Goal: Task Accomplishment & Management: Manage account settings

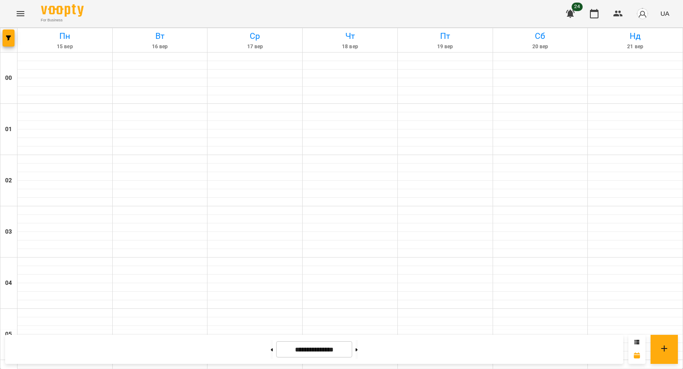
scroll to position [700, 0]
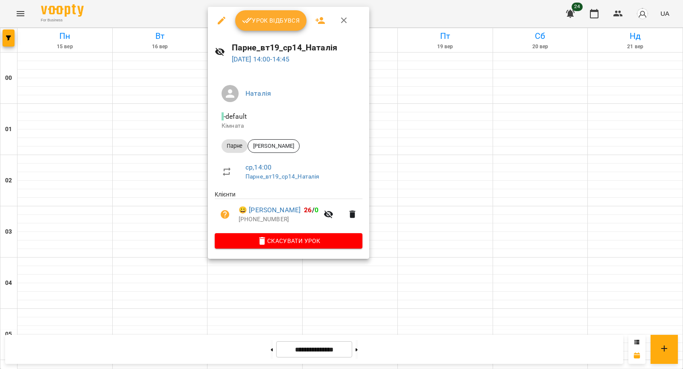
click at [178, 101] on div at bounding box center [341, 184] width 683 height 369
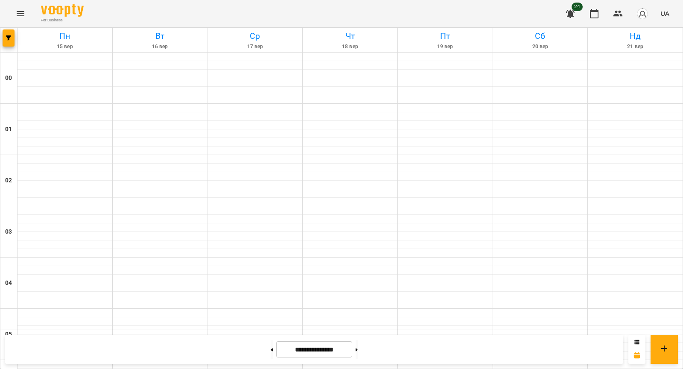
scroll to position [839, 0]
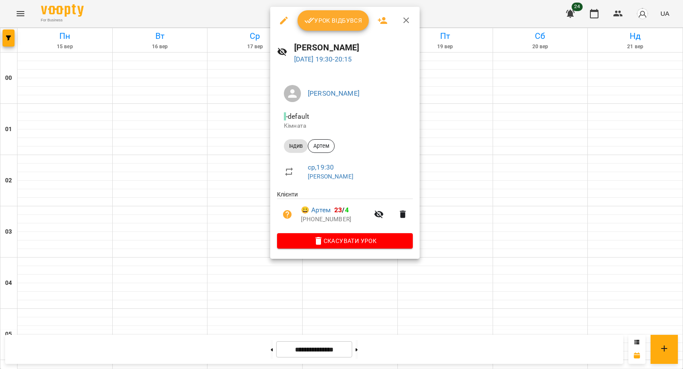
click at [207, 200] on div at bounding box center [341, 184] width 683 height 369
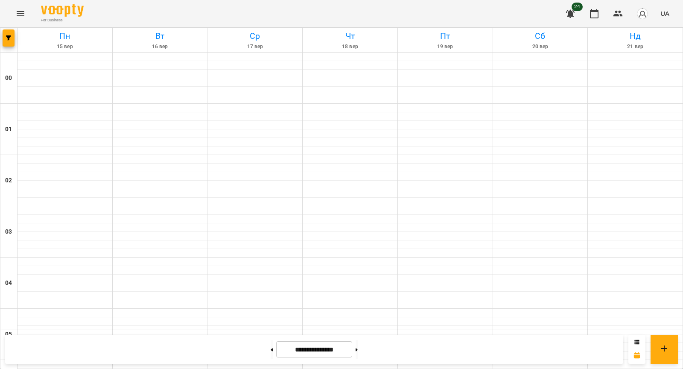
scroll to position [789, 0]
click at [6, 45] on button "button" at bounding box center [9, 37] width 12 height 17
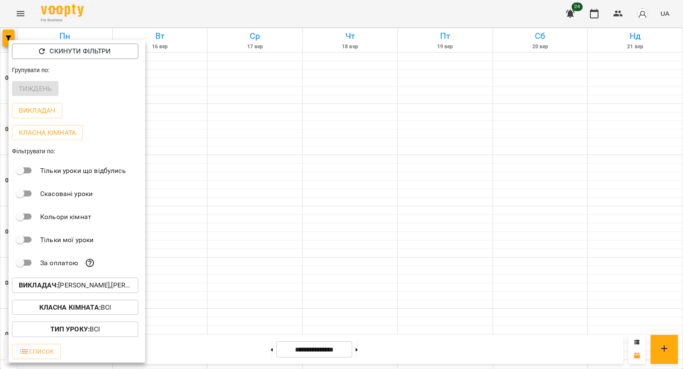
click at [73, 285] on p "Викладач : [PERSON_NAME],[PERSON_NAME],[PERSON_NAME],[PERSON_NAME],[PERSON_NAME…" at bounding box center [75, 285] width 113 height 10
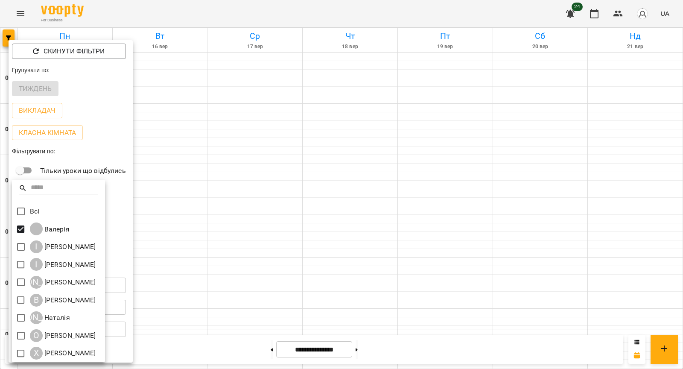
click at [182, 196] on div at bounding box center [341, 184] width 683 height 369
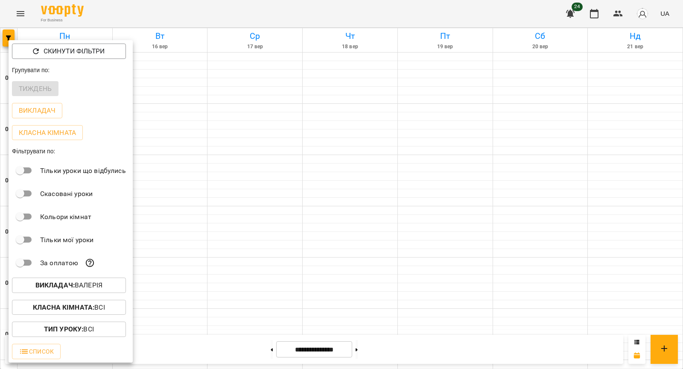
click at [182, 196] on div at bounding box center [341, 184] width 683 height 369
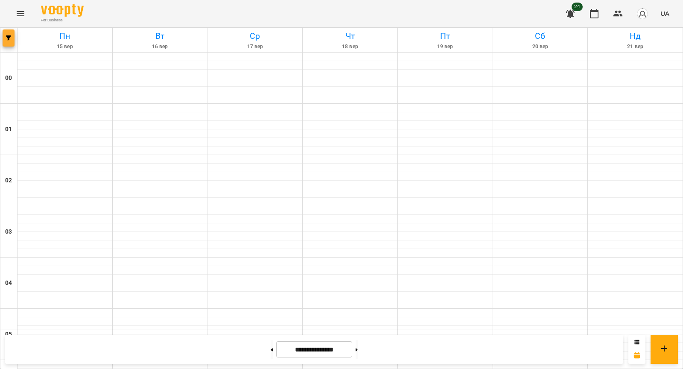
click at [9, 34] on button "button" at bounding box center [9, 37] width 12 height 17
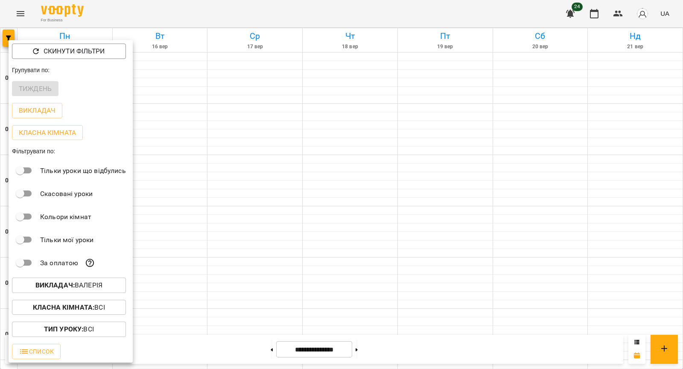
click at [73, 278] on div "Викладач : [PERSON_NAME]" at bounding box center [71, 285] width 124 height 22
click at [75, 285] on p "Викладач : [PERSON_NAME]" at bounding box center [68, 285] width 67 height 10
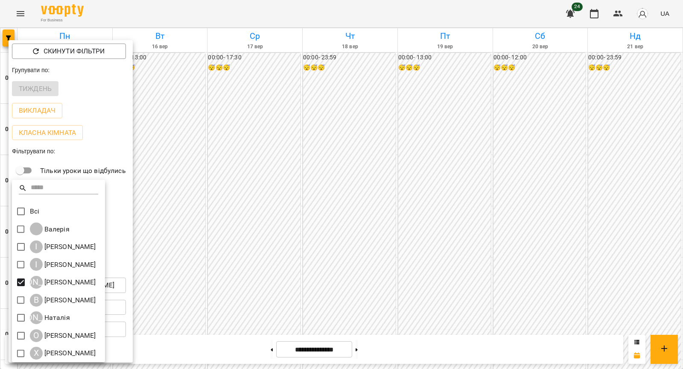
click at [236, 129] on div at bounding box center [341, 184] width 683 height 369
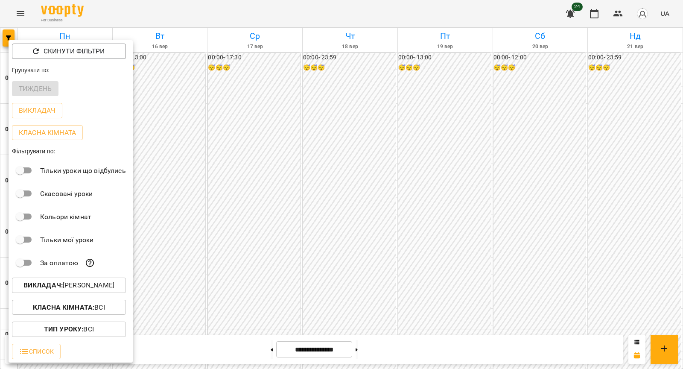
click at [236, 128] on div at bounding box center [341, 184] width 683 height 369
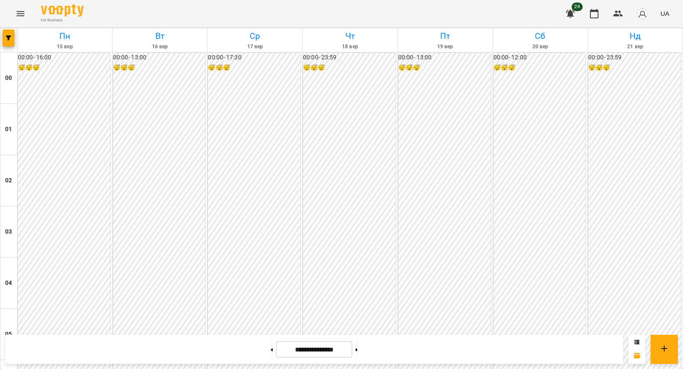
scroll to position [565, 0]
click at [621, 13] on icon "button" at bounding box center [618, 14] width 10 height 10
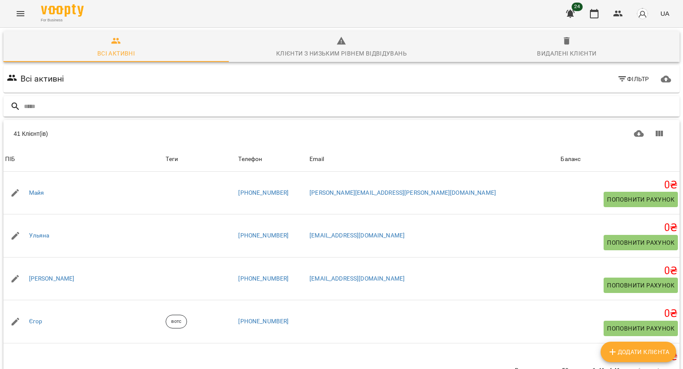
click at [181, 102] on input "text" at bounding box center [350, 106] width 653 height 14
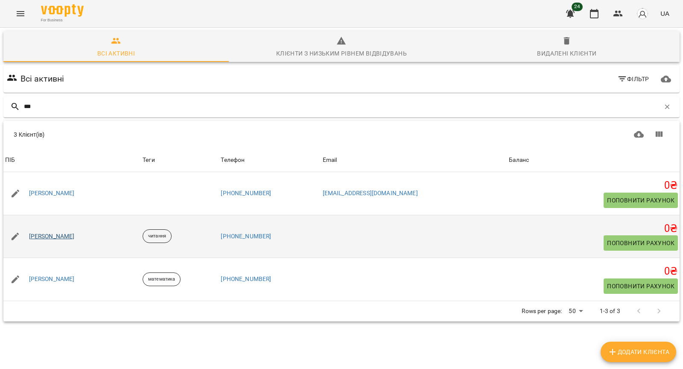
type input "***"
click at [44, 234] on link "[PERSON_NAME]" at bounding box center [52, 236] width 46 height 9
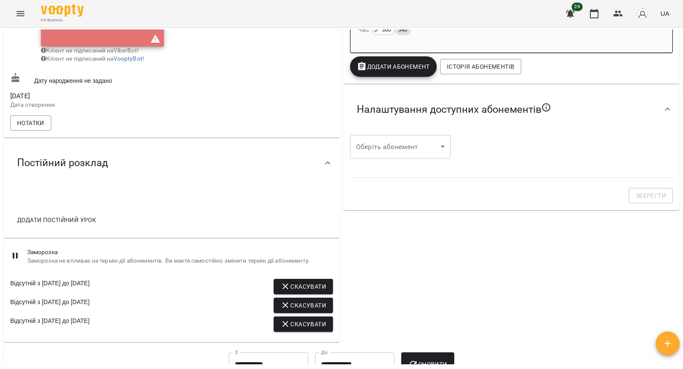
scroll to position [248, 0]
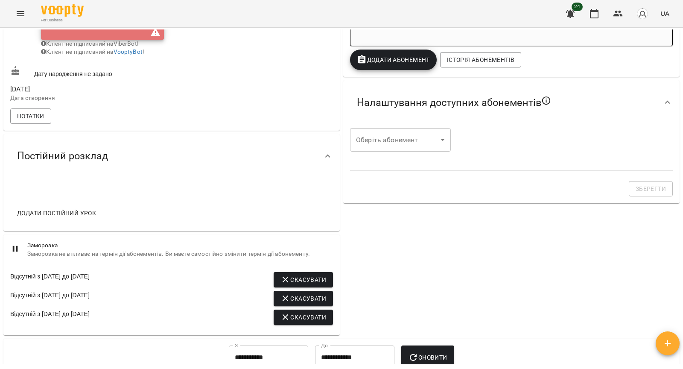
click at [83, 216] on span "Додати постійний урок" at bounding box center [56, 213] width 79 height 10
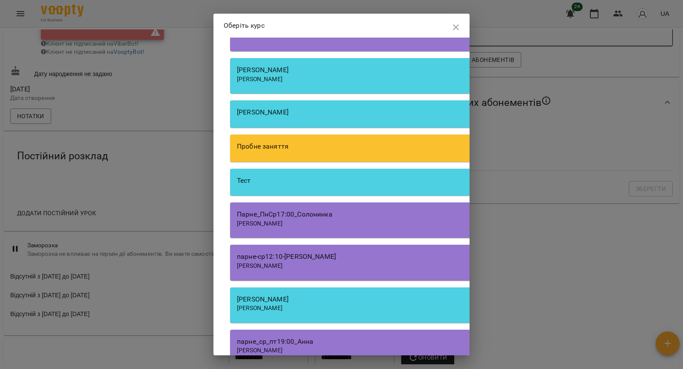
scroll to position [198, 0]
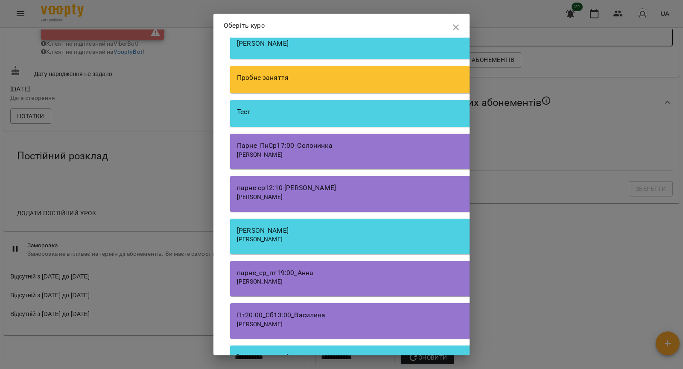
click at [317, 237] on div "[PERSON_NAME]" at bounding box center [473, 239] width 473 height 9
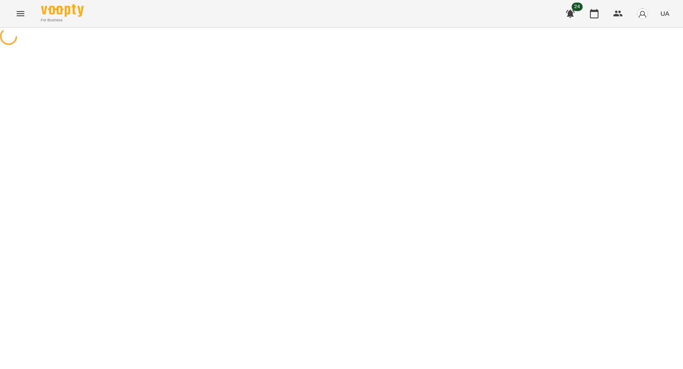
select select "*****"
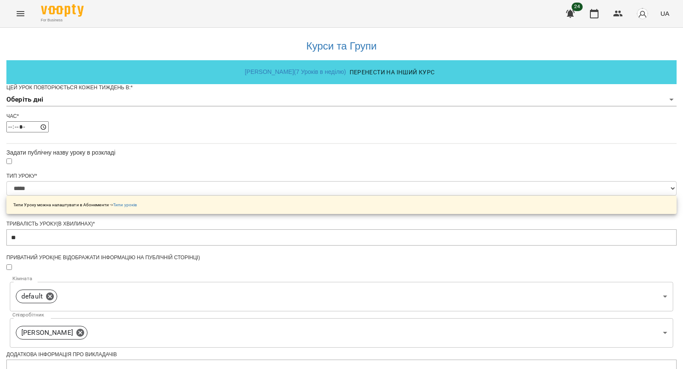
click at [359, 111] on body "**********" at bounding box center [341, 275] width 683 height 550
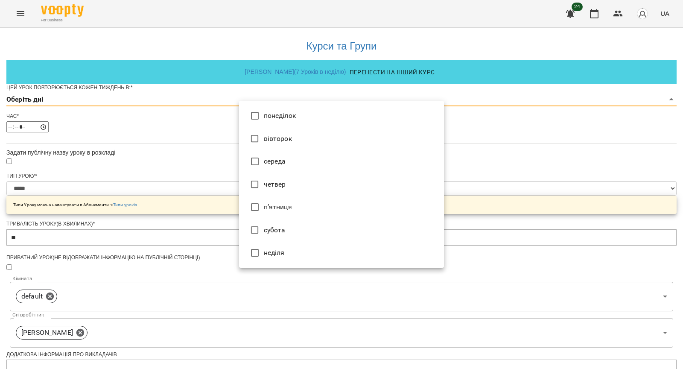
type input "*"
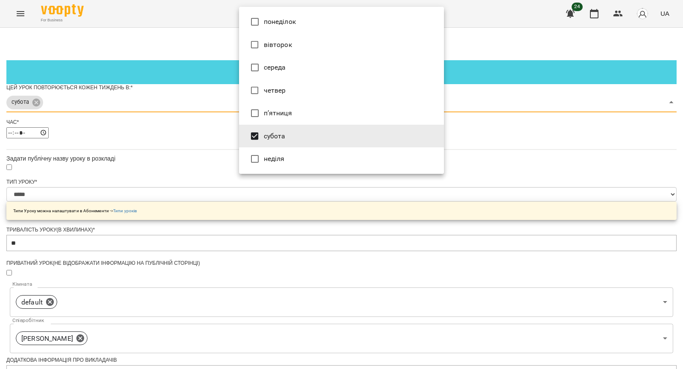
click at [192, 209] on div at bounding box center [341, 184] width 683 height 369
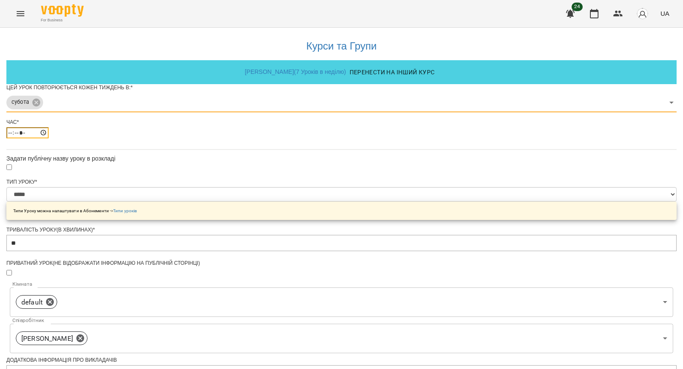
click at [49, 138] on input "*****" at bounding box center [27, 132] width 42 height 11
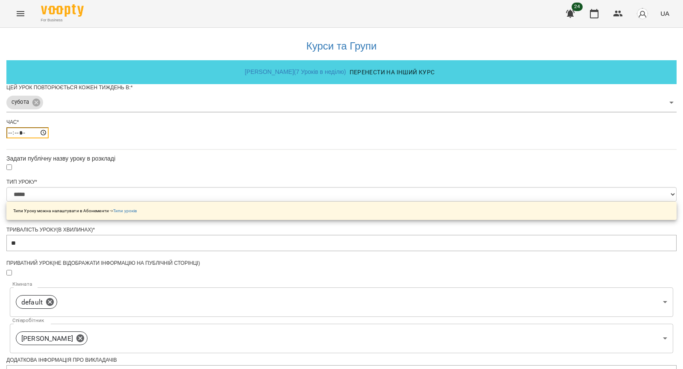
type input "*****"
click at [245, 172] on div at bounding box center [341, 167] width 670 height 9
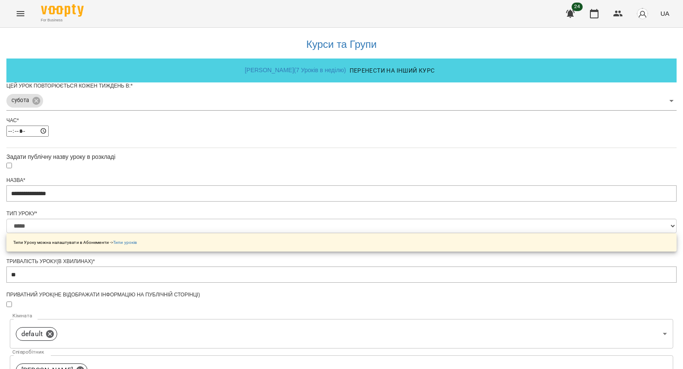
scroll to position [286, 0]
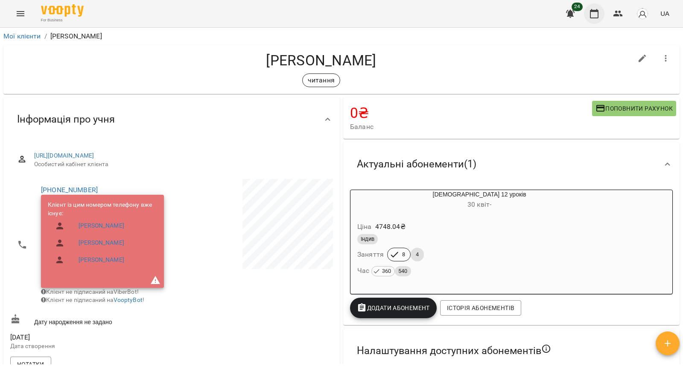
click at [594, 19] on button "button" at bounding box center [594, 13] width 20 height 20
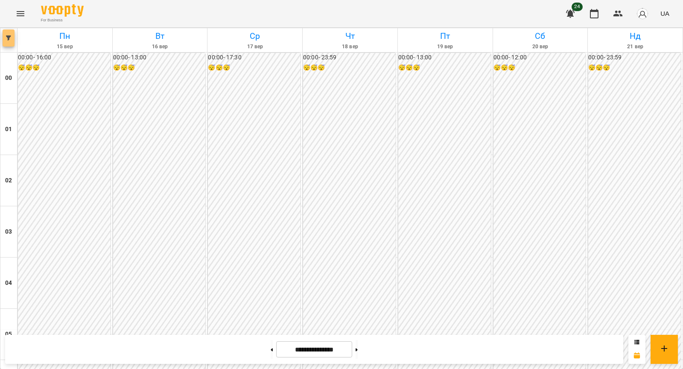
click at [10, 39] on icon "button" at bounding box center [8, 37] width 5 height 5
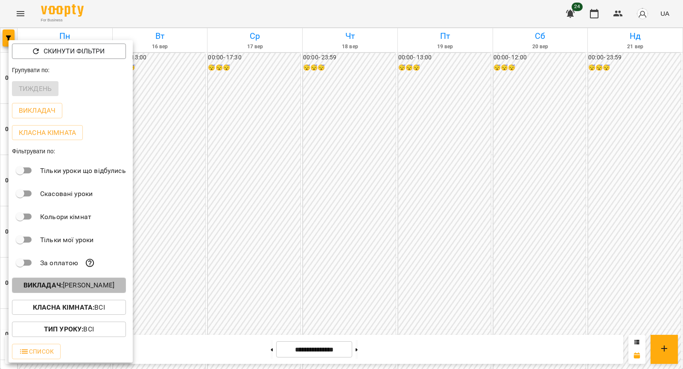
click at [63, 284] on b "Викладач :" at bounding box center [42, 285] width 39 height 8
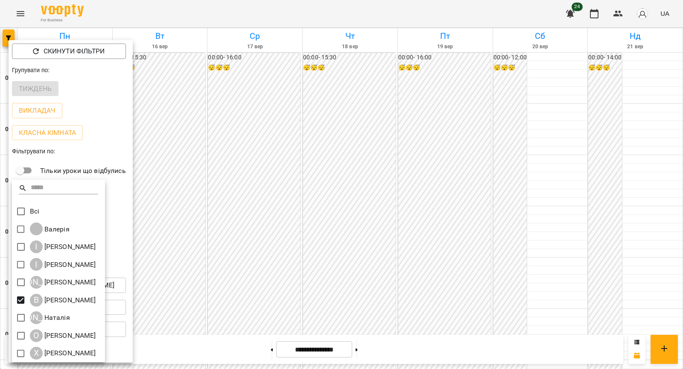
click at [209, 223] on div at bounding box center [341, 184] width 683 height 369
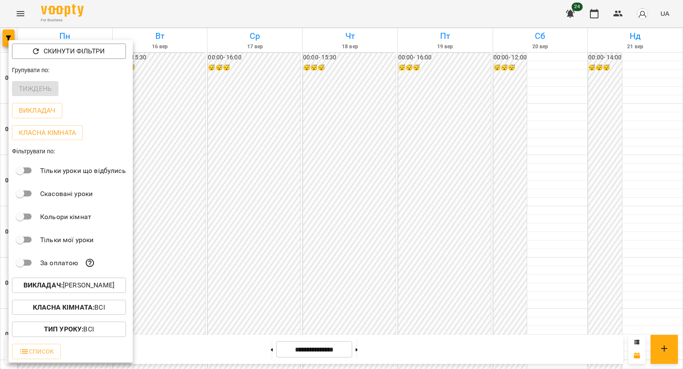
click at [215, 181] on div at bounding box center [341, 184] width 683 height 369
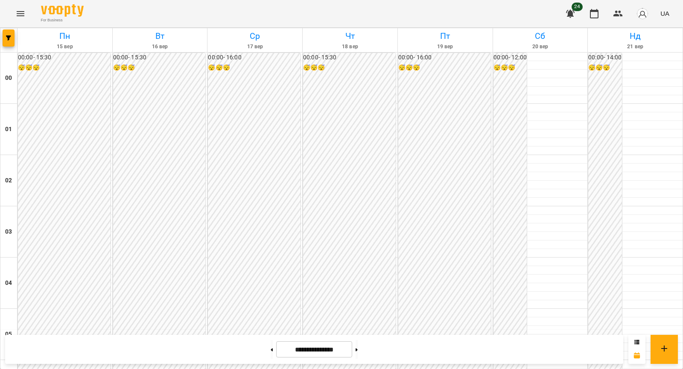
scroll to position [848, 0]
click at [256, 337] on div "**********" at bounding box center [314, 349] width 618 height 29
click at [271, 340] on button at bounding box center [272, 349] width 2 height 19
type input "**********"
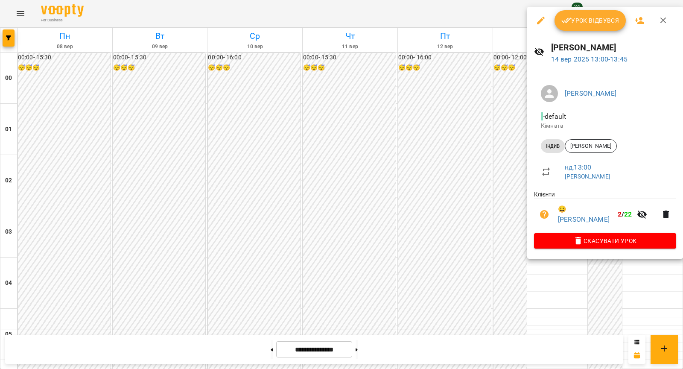
click at [542, 22] on icon "button" at bounding box center [541, 20] width 10 height 10
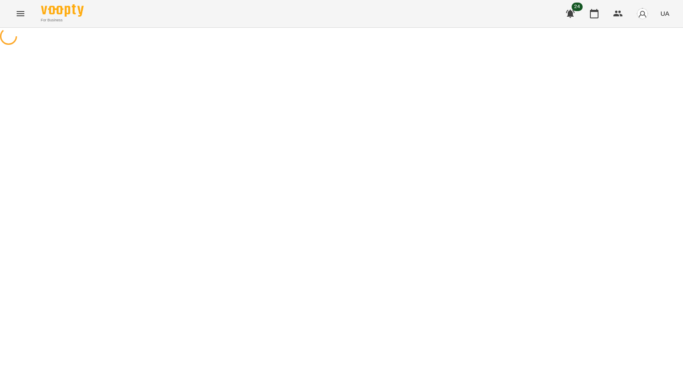
select select "*****"
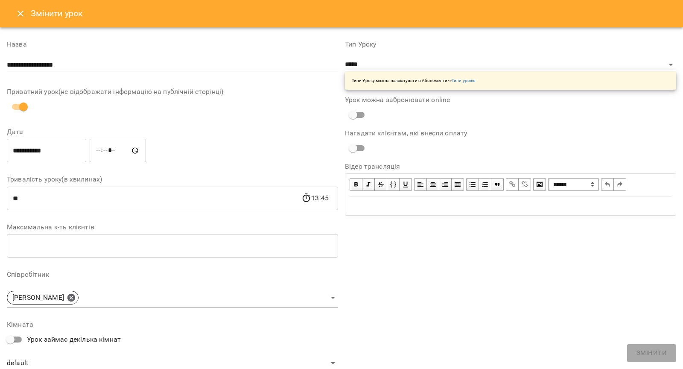
click at [38, 149] on input "**********" at bounding box center [46, 151] width 79 height 24
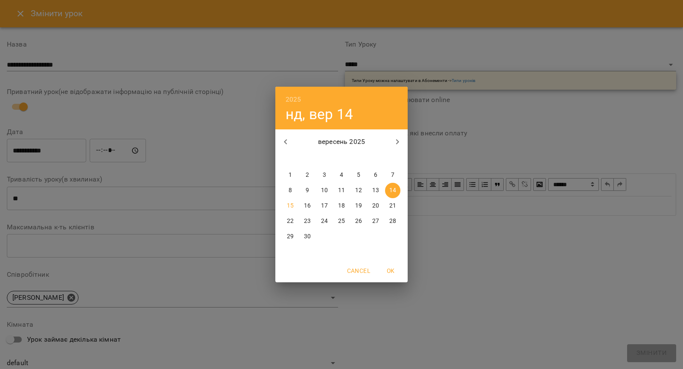
click at [290, 203] on p "15" at bounding box center [290, 206] width 7 height 9
type input "**********"
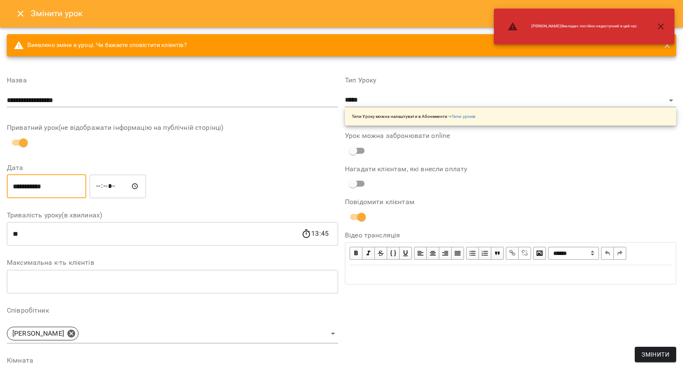
click at [102, 184] on input "*****" at bounding box center [118, 186] width 56 height 24
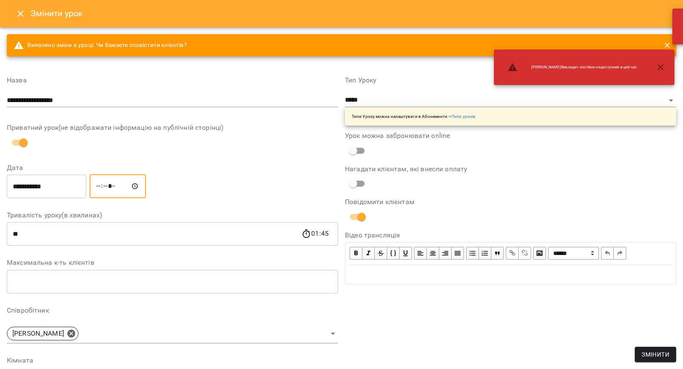
type input "*****"
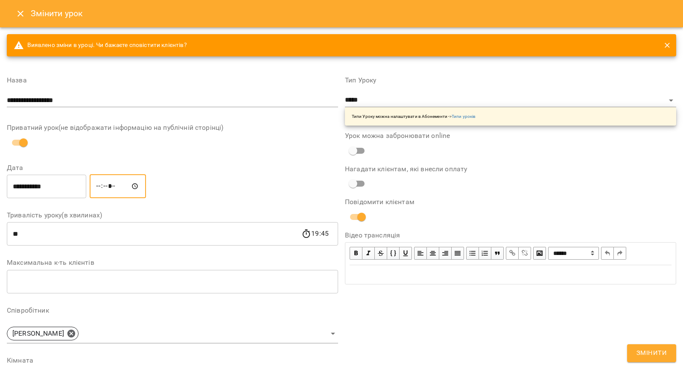
click at [641, 354] on span "Змінити" at bounding box center [652, 353] width 30 height 11
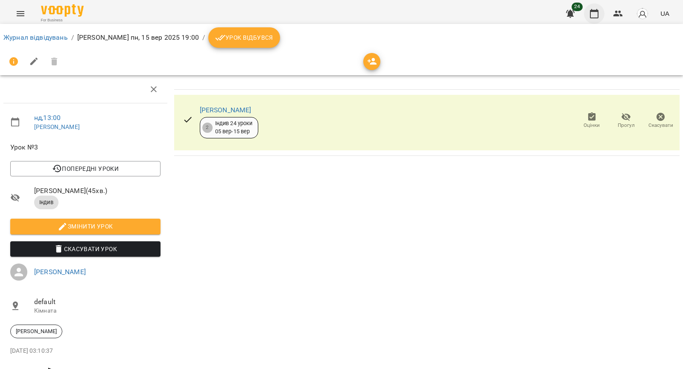
click at [599, 10] on icon "button" at bounding box center [594, 14] width 10 height 10
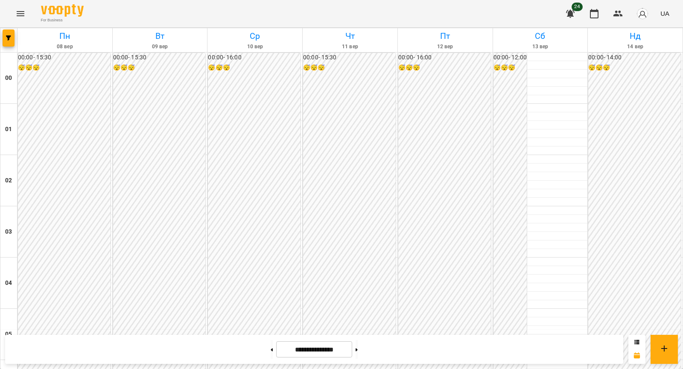
scroll to position [900, 0]
click at [358, 350] on icon at bounding box center [357, 349] width 2 height 3
type input "**********"
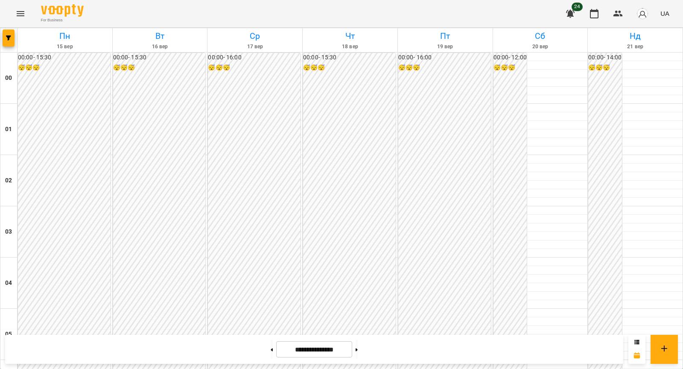
scroll to position [734, 0]
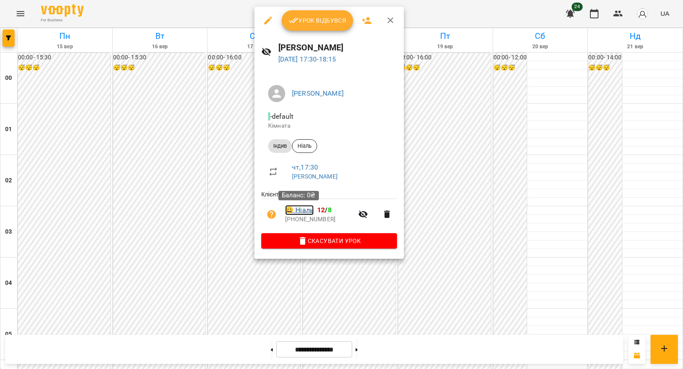
click at [298, 212] on link "😀 Ніаль" at bounding box center [299, 210] width 29 height 10
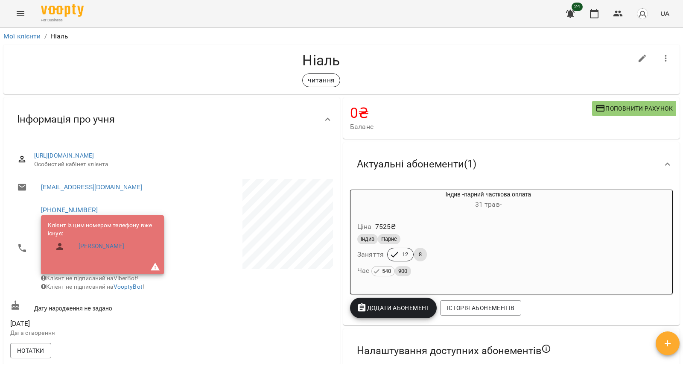
click at [608, 9] on div "24 UA" at bounding box center [616, 14] width 113 height 22
click at [597, 11] on icon "button" at bounding box center [594, 13] width 9 height 9
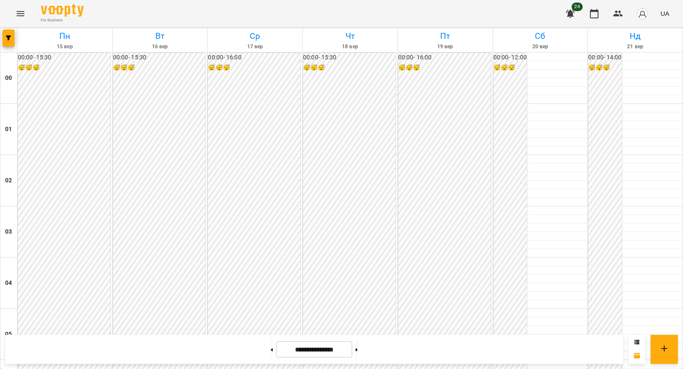
scroll to position [802, 0]
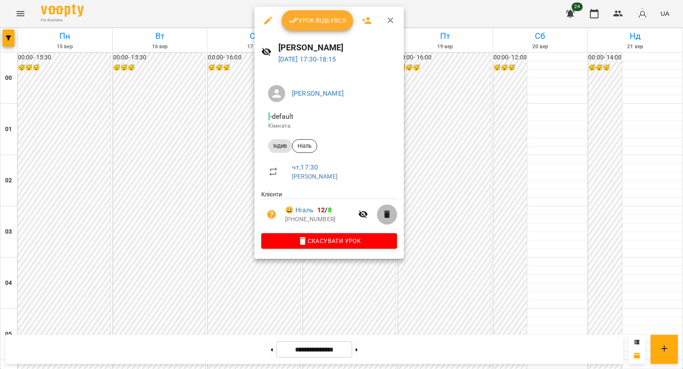
click at [382, 213] on icon "button" at bounding box center [387, 214] width 10 height 10
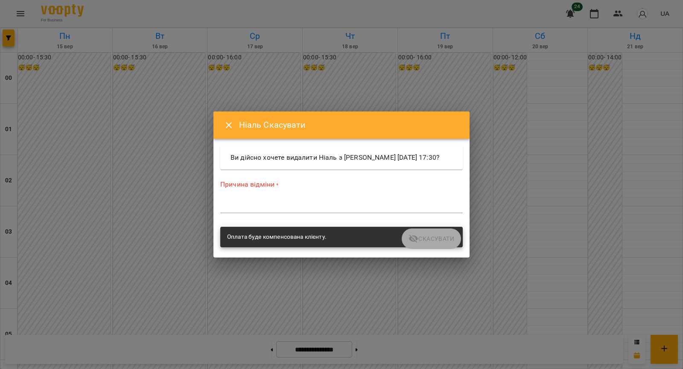
click at [353, 203] on div "Причина відміни * *" at bounding box center [341, 198] width 243 height 37
click at [349, 208] on textarea at bounding box center [341, 206] width 243 height 8
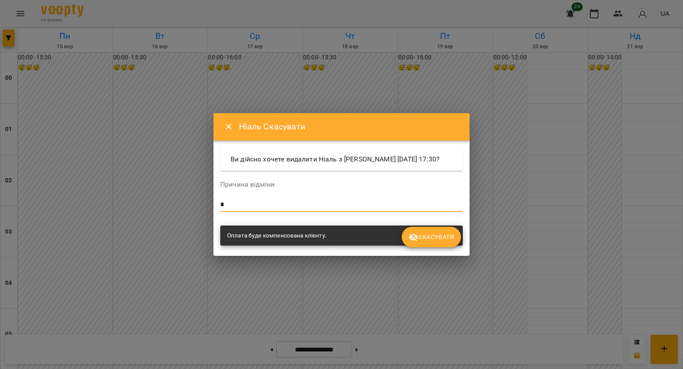
type textarea "*"
click at [420, 239] on span "Скасувати" at bounding box center [432, 237] width 46 height 10
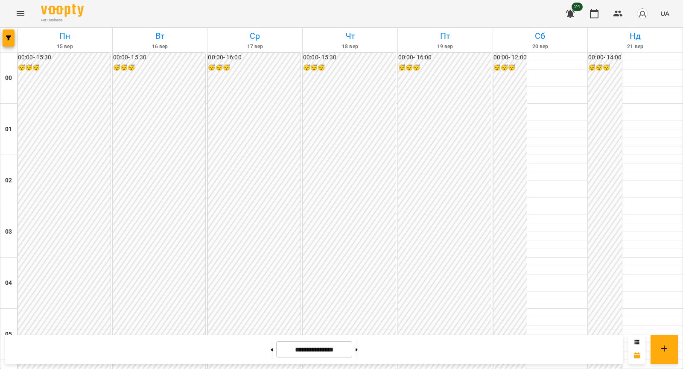
scroll to position [881, 0]
click at [7, 35] on icon "button" at bounding box center [8, 37] width 5 height 5
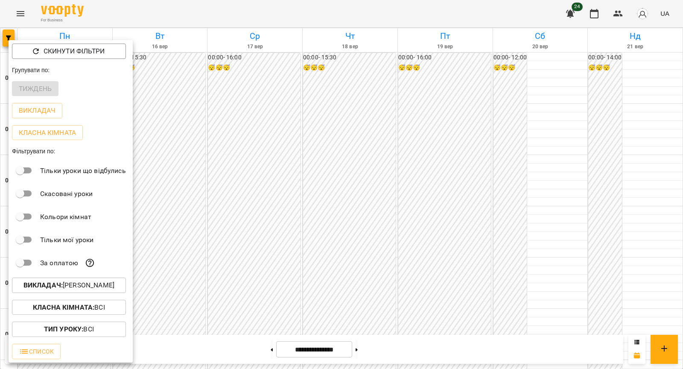
click at [63, 289] on b "Викладач :" at bounding box center [42, 285] width 39 height 8
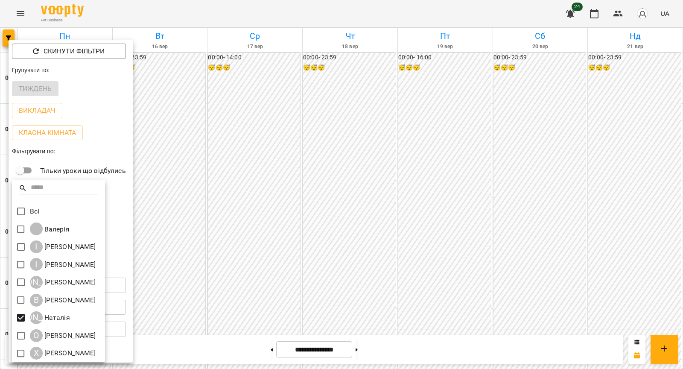
click at [233, 238] on div at bounding box center [341, 184] width 683 height 369
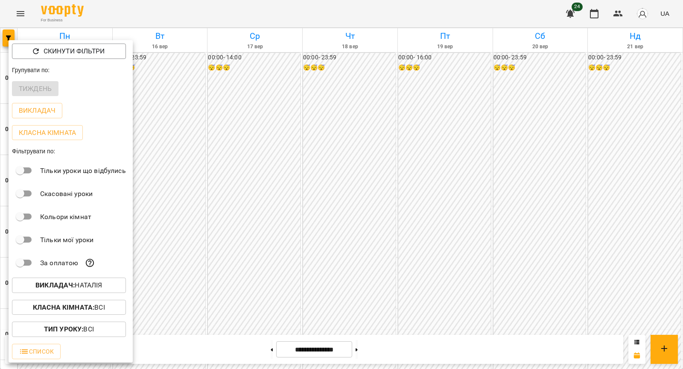
click at [230, 167] on div at bounding box center [341, 184] width 683 height 369
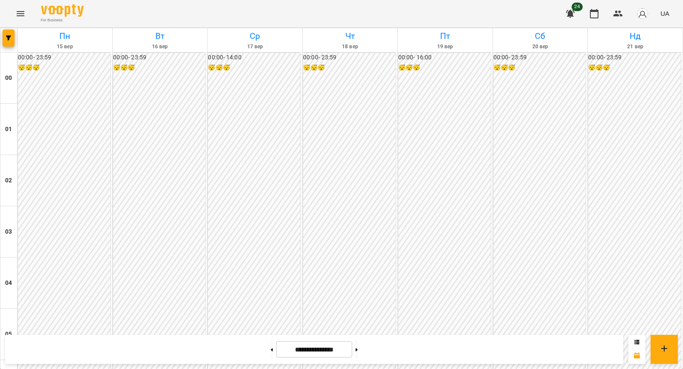
scroll to position [900, 0]
click at [11, 37] on span "button" at bounding box center [9, 37] width 12 height 5
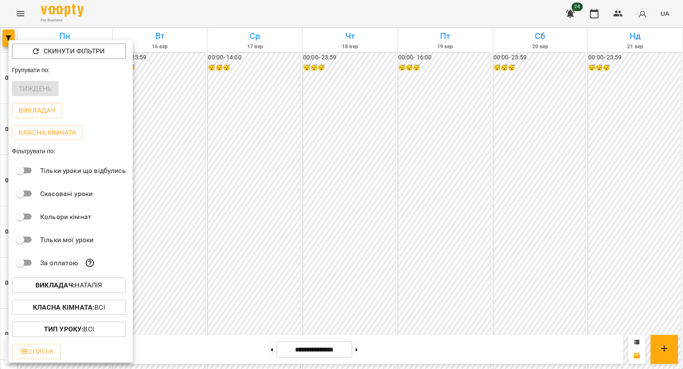
click at [77, 289] on p "Викладач : [GEOGRAPHIC_DATA]" at bounding box center [68, 285] width 67 height 10
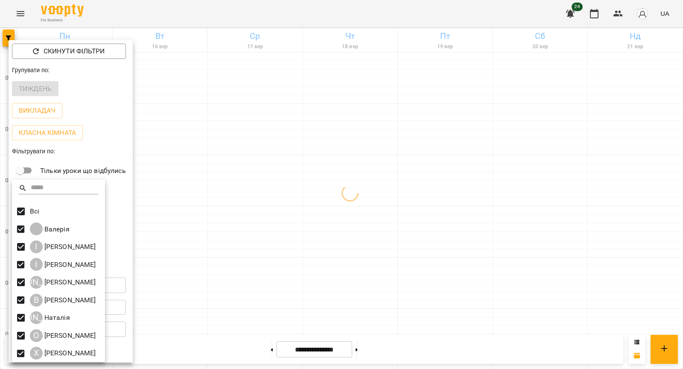
click at [276, 201] on div at bounding box center [341, 184] width 683 height 369
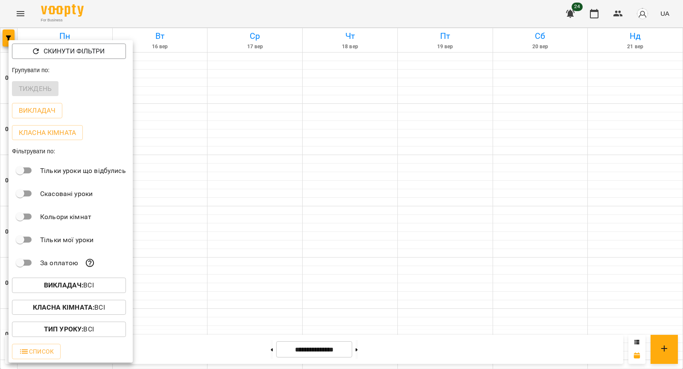
click at [343, 123] on div "Всі [PERSON_NAME] І [PERSON_NAME] І [PERSON_NAME] А [PERSON_NAME] В [PERSON_NAM…" at bounding box center [341, 184] width 683 height 369
click at [343, 123] on div at bounding box center [341, 184] width 683 height 369
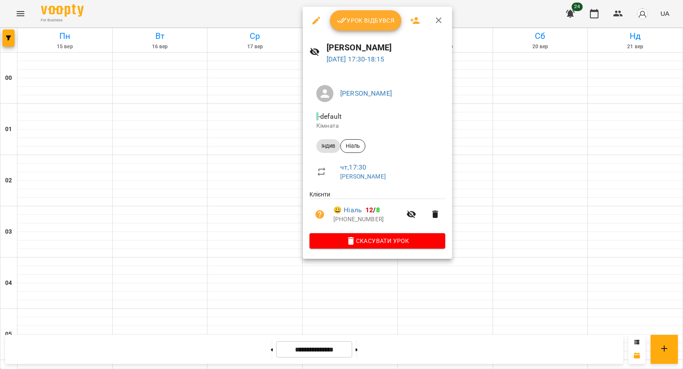
click at [238, 122] on div at bounding box center [341, 184] width 683 height 369
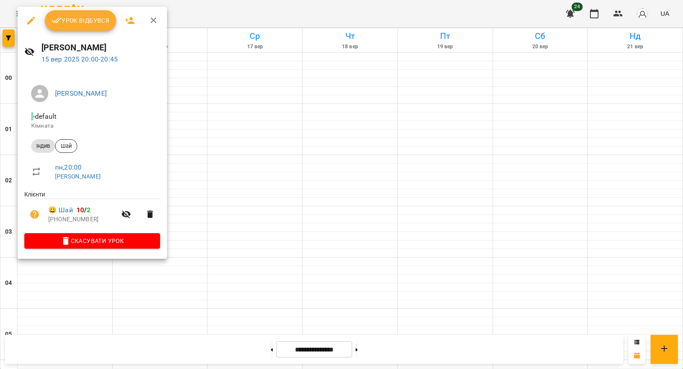
click at [189, 283] on div at bounding box center [341, 184] width 683 height 369
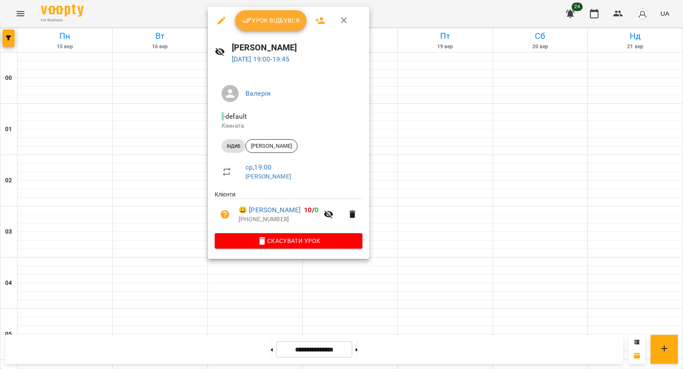
click at [155, 161] on div at bounding box center [341, 184] width 683 height 369
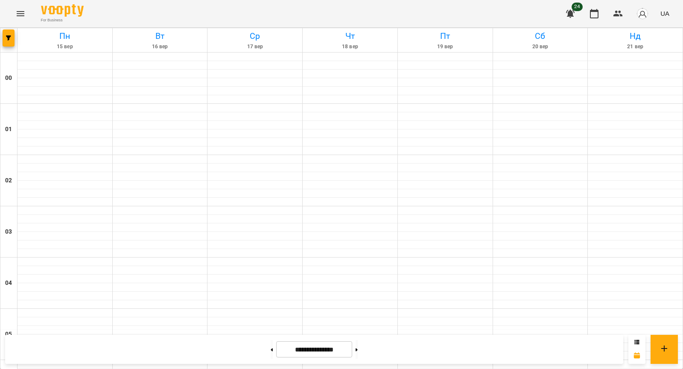
scroll to position [828, 0]
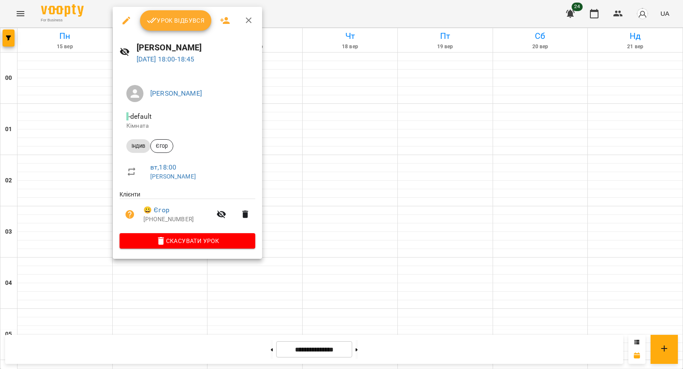
click at [40, 141] on div at bounding box center [341, 184] width 683 height 369
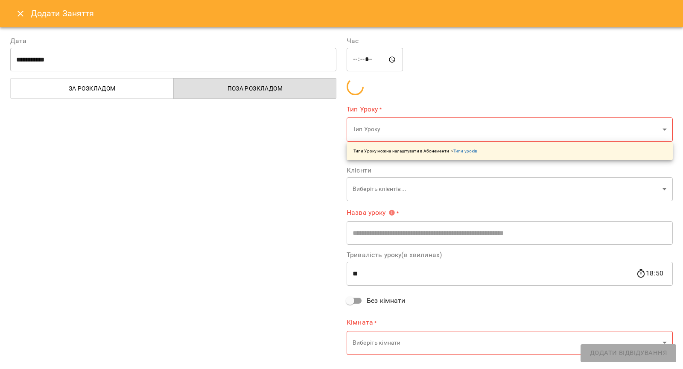
click at [18, 15] on icon "Close" at bounding box center [20, 14] width 10 height 10
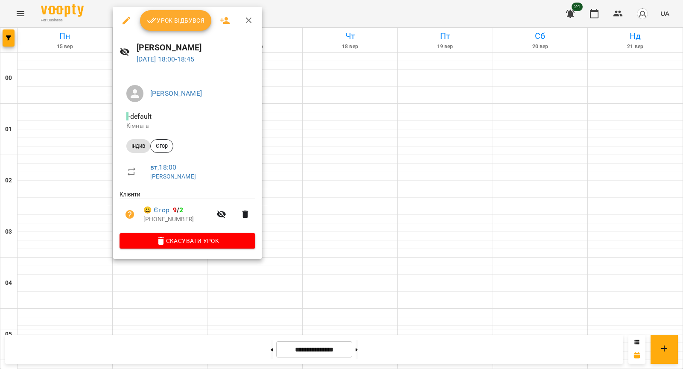
click at [338, 252] on div at bounding box center [341, 184] width 683 height 369
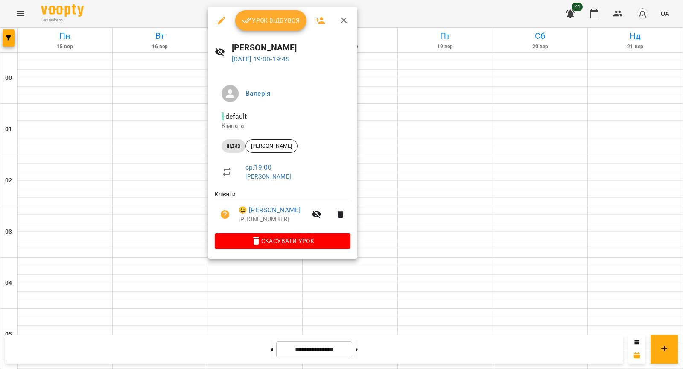
click at [162, 222] on div at bounding box center [341, 184] width 683 height 369
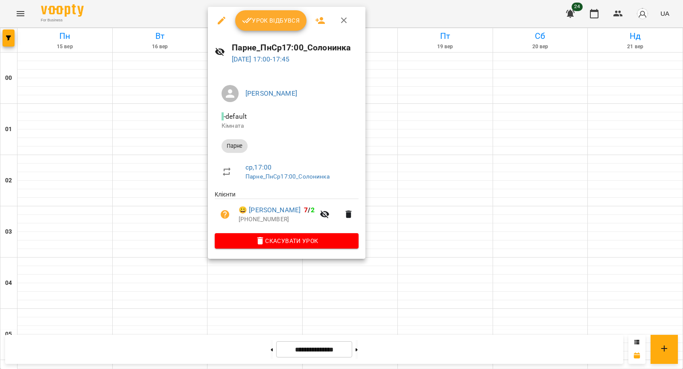
click at [159, 138] on div at bounding box center [341, 184] width 683 height 369
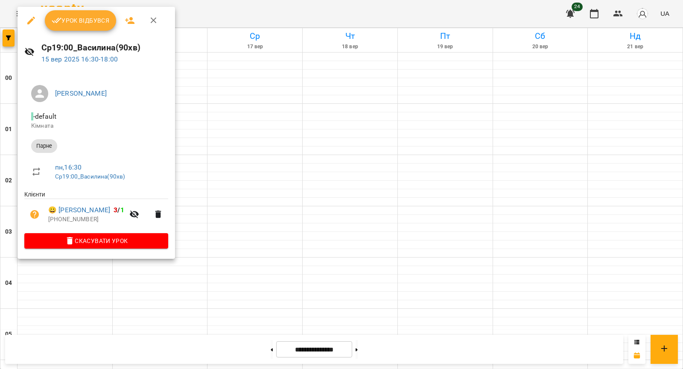
click at [257, 111] on div at bounding box center [341, 184] width 683 height 369
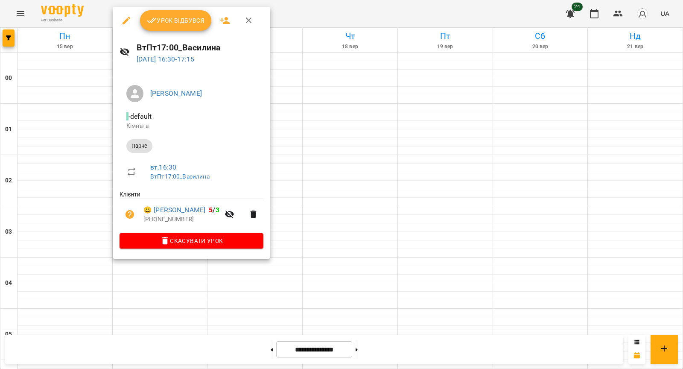
click at [80, 131] on div at bounding box center [341, 184] width 683 height 369
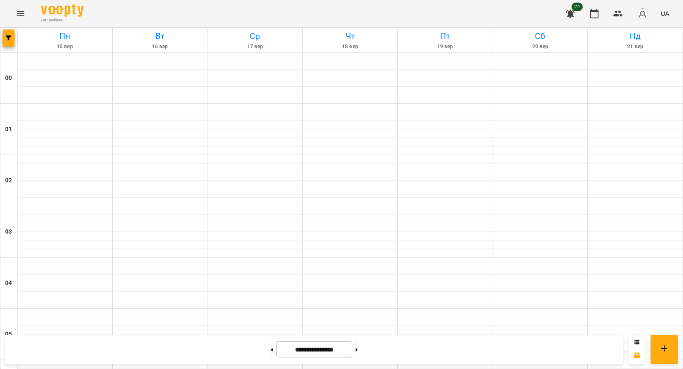
click at [4, 37] on span "button" at bounding box center [9, 37] width 12 height 5
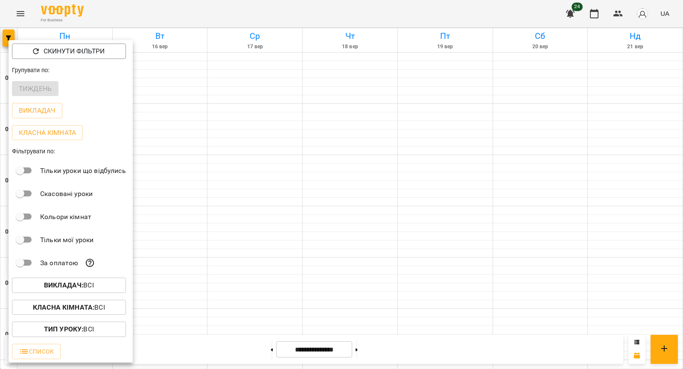
click at [55, 281] on button "Викладач : Всі" at bounding box center [69, 285] width 114 height 15
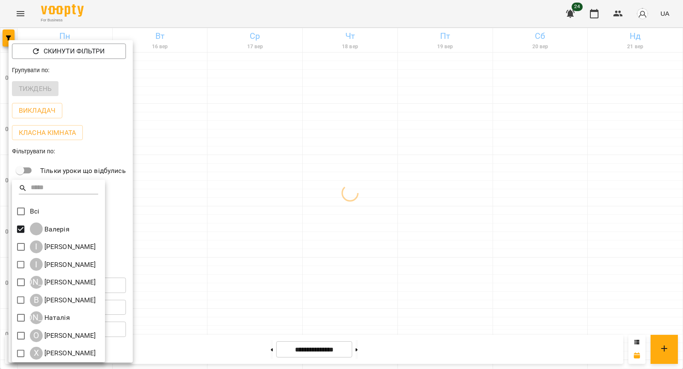
click at [173, 270] on div at bounding box center [341, 184] width 683 height 369
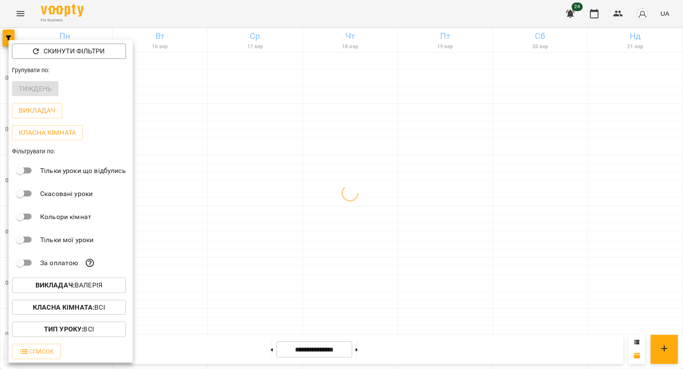
click at [173, 270] on div at bounding box center [341, 184] width 683 height 369
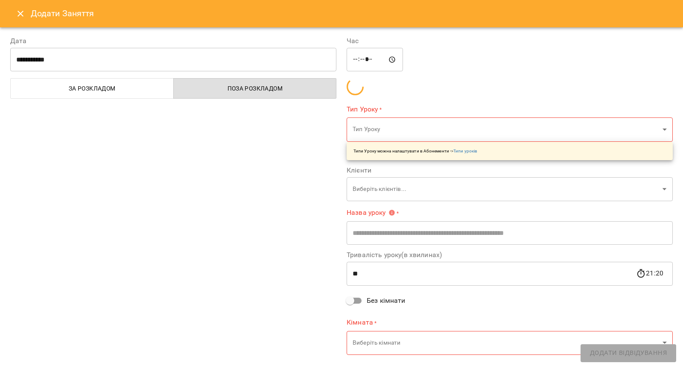
click at [21, 12] on icon "Close" at bounding box center [21, 14] width 6 height 6
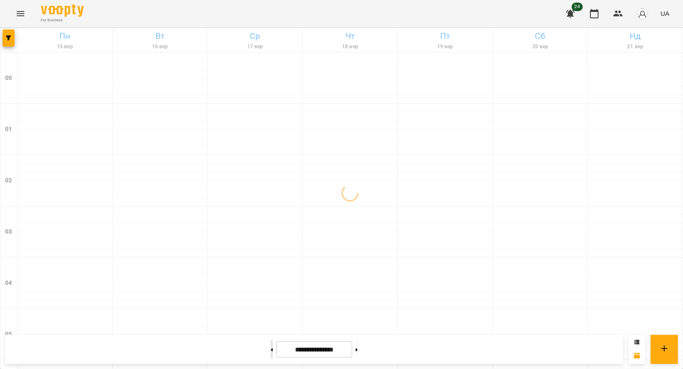
click at [271, 354] on button at bounding box center [272, 349] width 2 height 19
click at [358, 342] on button at bounding box center [357, 349] width 2 height 19
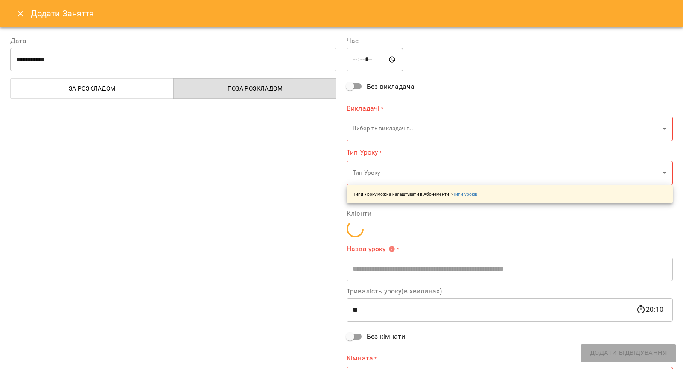
click at [15, 15] on icon "Close" at bounding box center [20, 14] width 10 height 10
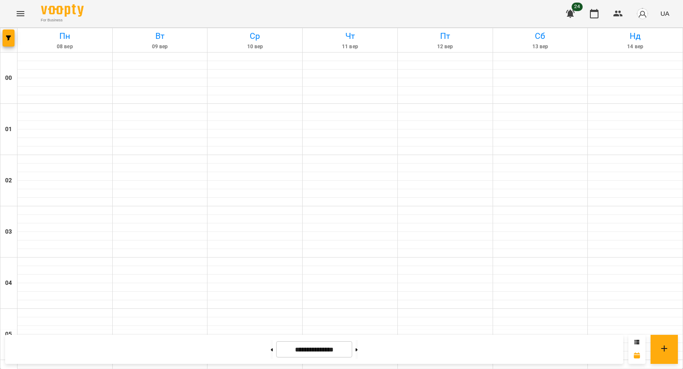
scroll to position [863, 0]
click at [271, 355] on button at bounding box center [272, 349] width 2 height 19
click at [358, 353] on button at bounding box center [357, 349] width 2 height 19
click at [271, 344] on button at bounding box center [272, 349] width 2 height 19
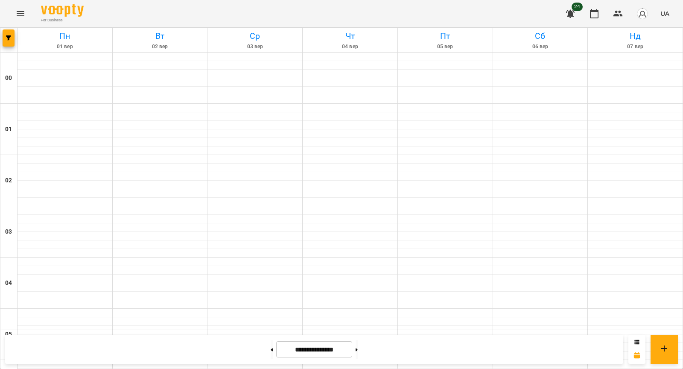
scroll to position [272, 0]
click at [358, 343] on button at bounding box center [357, 349] width 2 height 19
click at [14, 38] on span "button" at bounding box center [9, 37] width 12 height 5
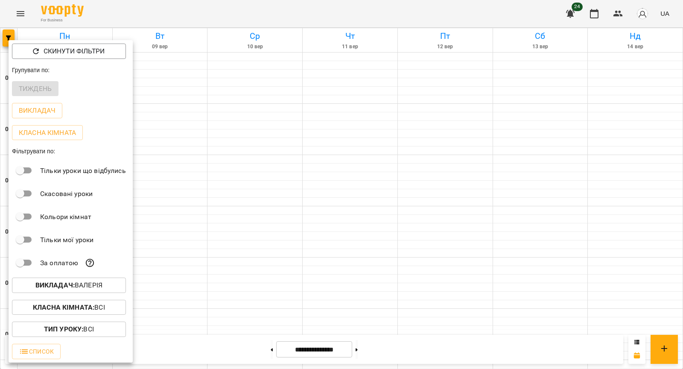
click at [66, 284] on b "Викладач :" at bounding box center [54, 285] width 39 height 8
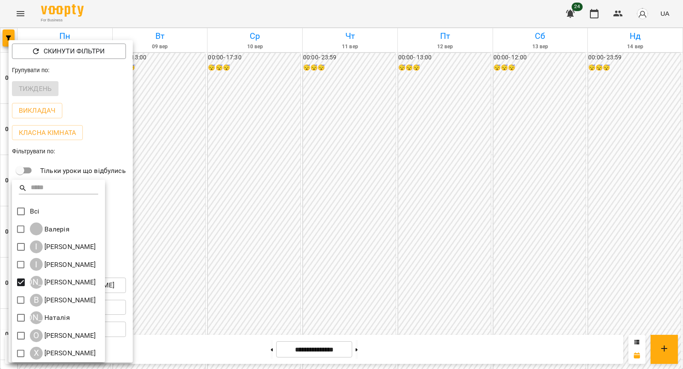
click at [193, 232] on div at bounding box center [341, 184] width 683 height 369
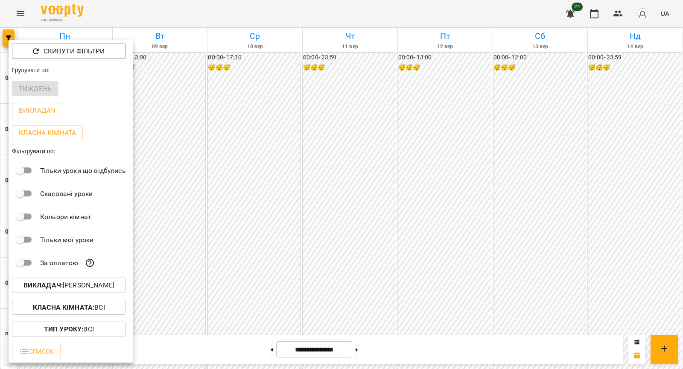
click at [181, 195] on div at bounding box center [341, 184] width 683 height 369
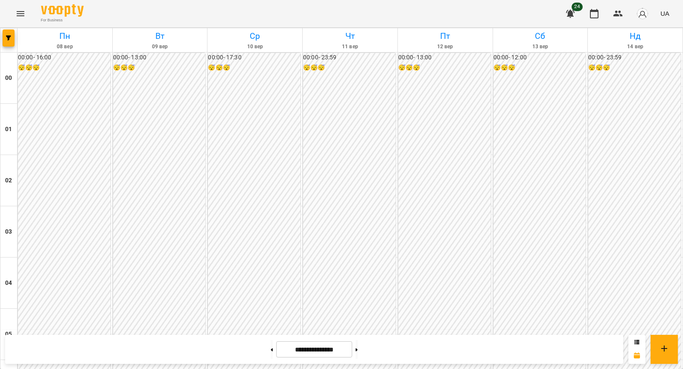
click at [274, 356] on div at bounding box center [271, 349] width 9 height 19
click at [271, 347] on button at bounding box center [272, 349] width 2 height 19
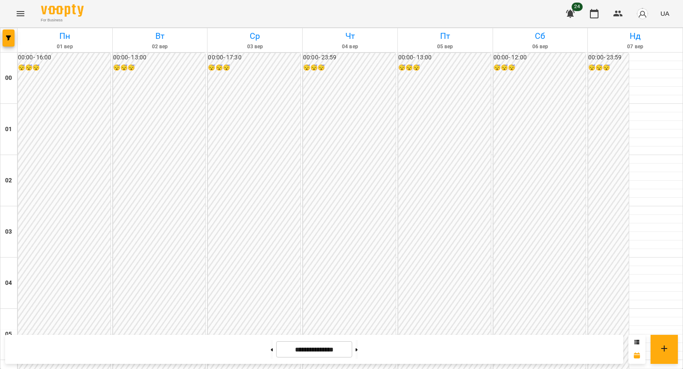
scroll to position [900, 0]
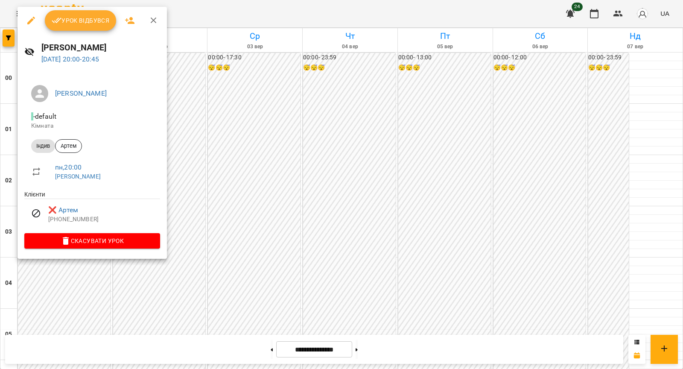
click at [200, 228] on div at bounding box center [341, 184] width 683 height 369
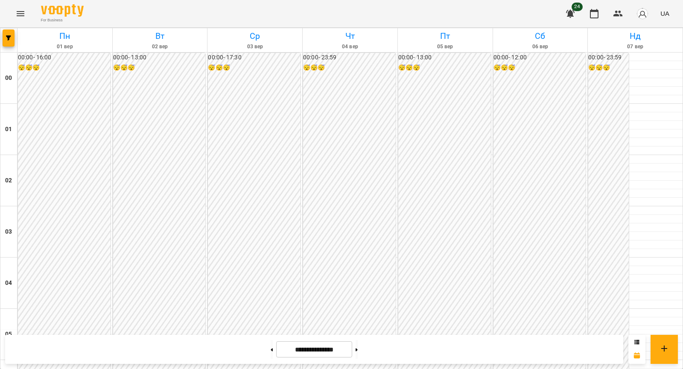
scroll to position [888, 0]
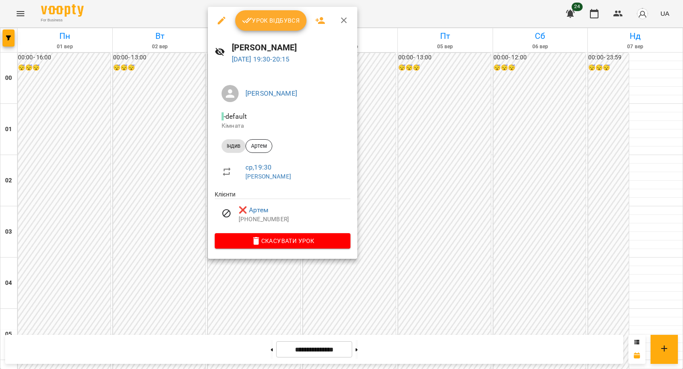
click at [163, 205] on div at bounding box center [341, 184] width 683 height 369
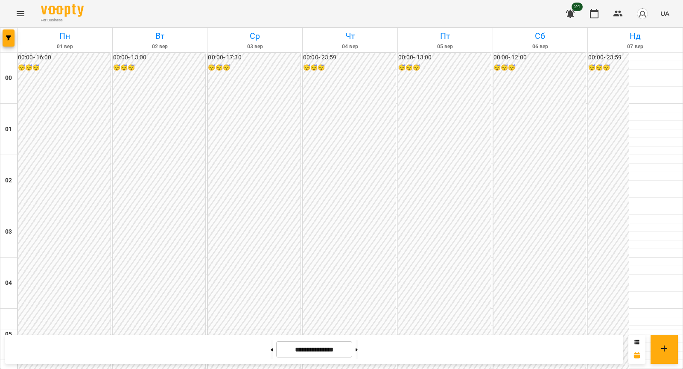
scroll to position [531, 0]
click at [358, 347] on button at bounding box center [357, 349] width 2 height 19
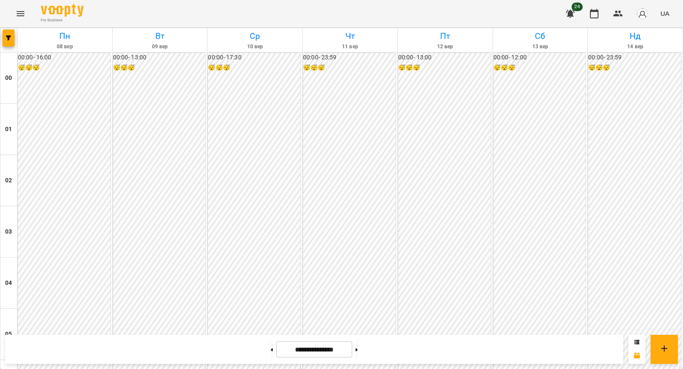
scroll to position [893, 0]
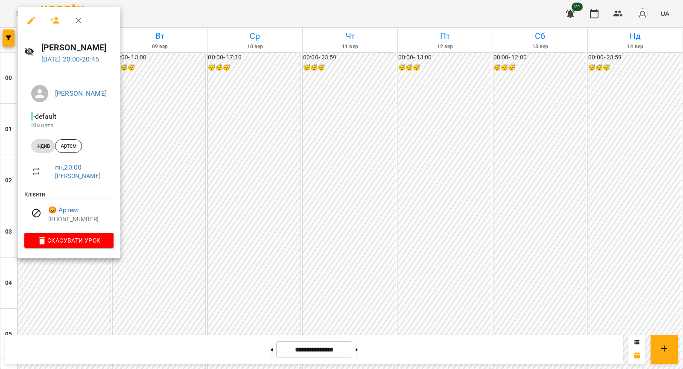
click at [47, 284] on div at bounding box center [341, 184] width 683 height 369
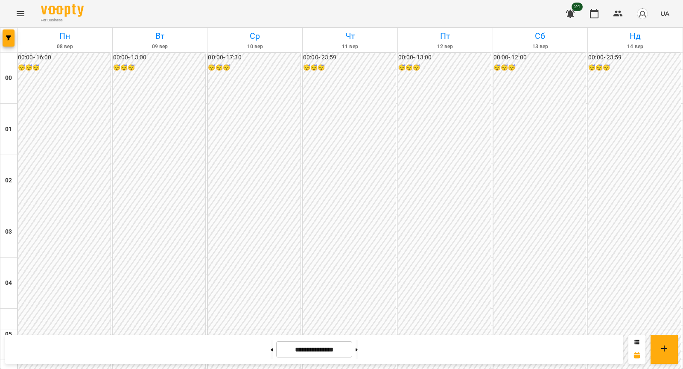
scroll to position [876, 0]
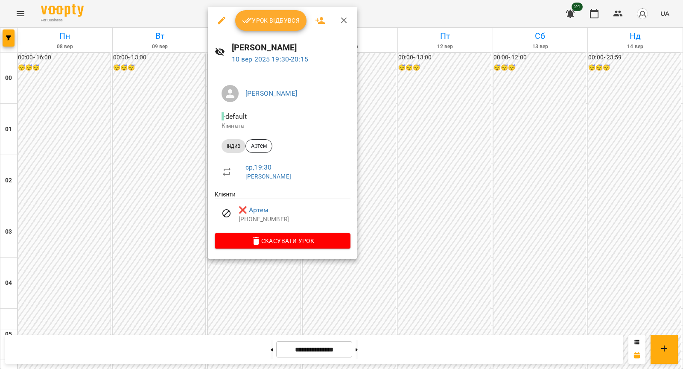
click at [164, 209] on div at bounding box center [341, 184] width 683 height 369
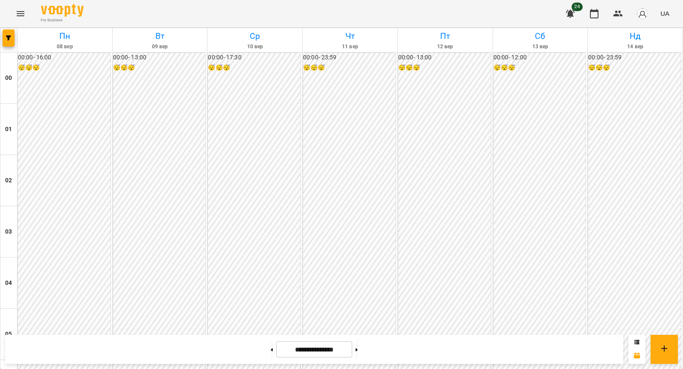
scroll to position [534, 0]
click at [358, 346] on button at bounding box center [357, 349] width 2 height 19
type input "**********"
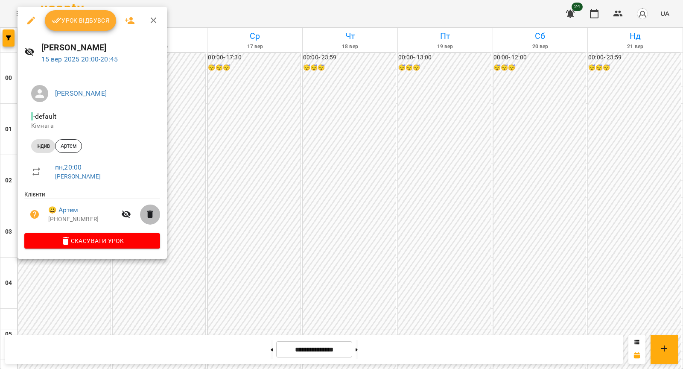
click at [149, 219] on icon "button" at bounding box center [150, 214] width 10 height 10
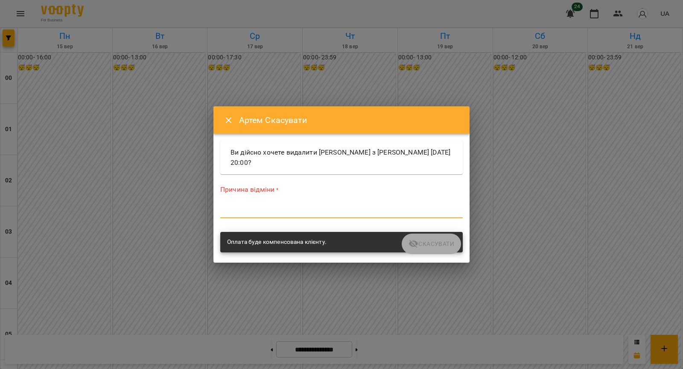
click at [330, 213] on textarea at bounding box center [341, 211] width 243 height 8
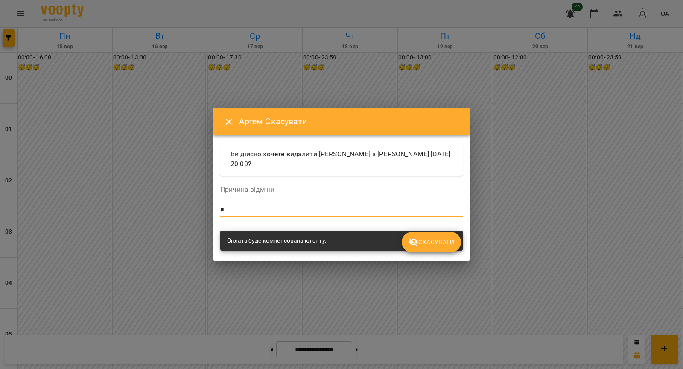
type textarea "*"
click at [425, 248] on button "Скасувати" at bounding box center [431, 242] width 59 height 20
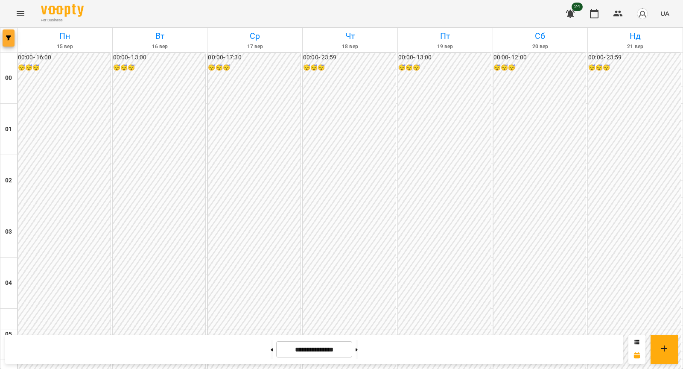
click at [3, 40] on span "button" at bounding box center [9, 37] width 12 height 5
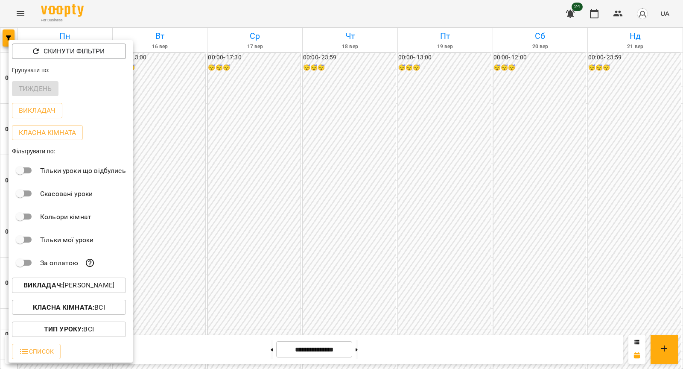
click at [63, 286] on b "Викладач :" at bounding box center [42, 285] width 39 height 8
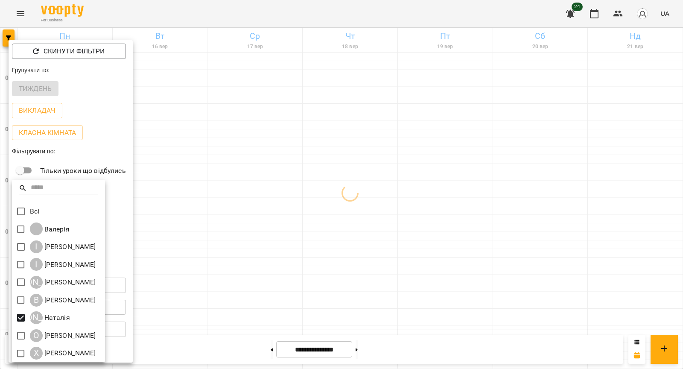
click at [210, 260] on div at bounding box center [341, 184] width 683 height 369
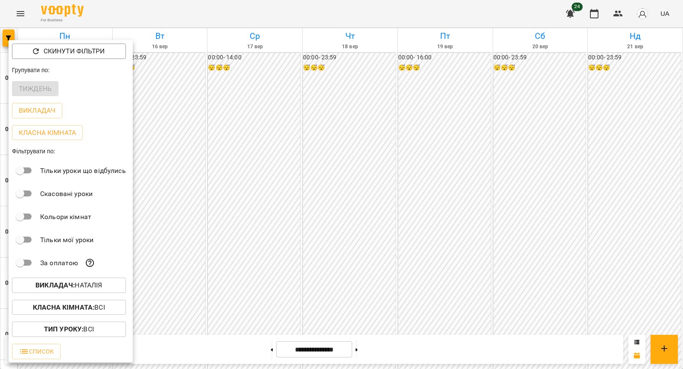
click at [277, 281] on div at bounding box center [341, 184] width 683 height 369
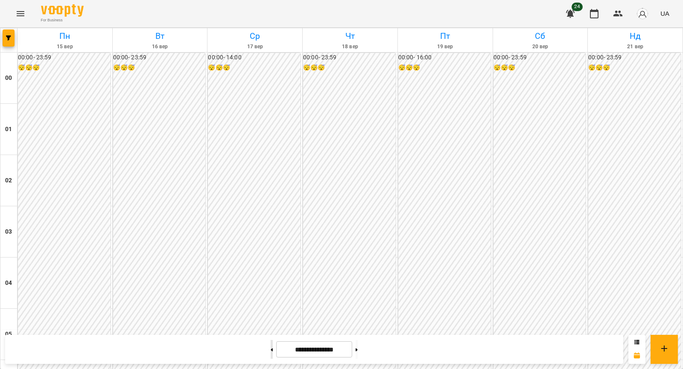
click at [271, 357] on button at bounding box center [272, 349] width 2 height 19
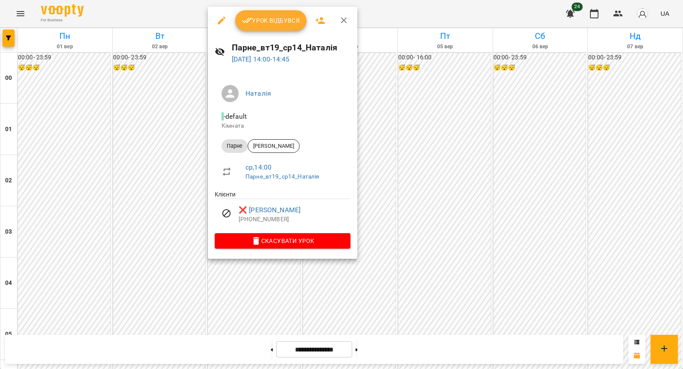
click at [144, 202] on div at bounding box center [341, 184] width 683 height 369
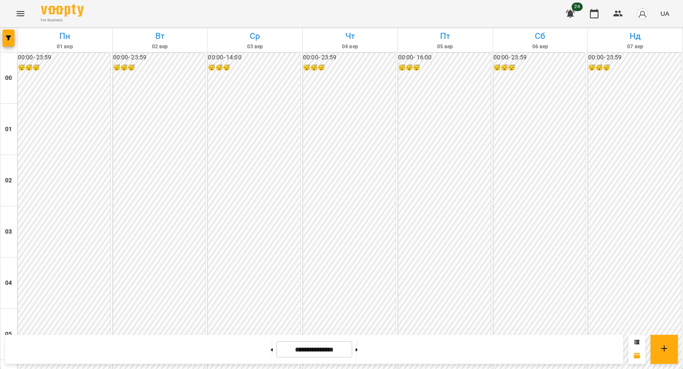
scroll to position [881, 0]
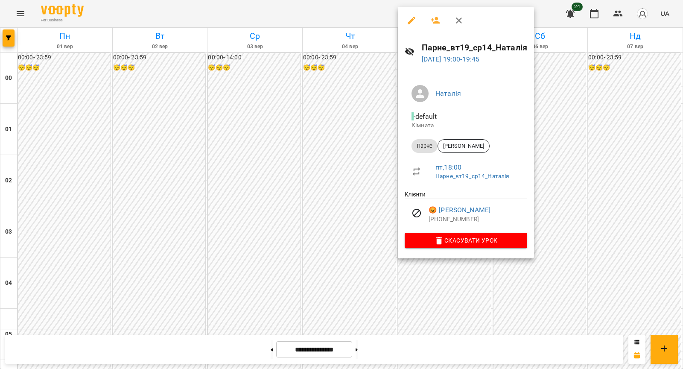
click at [339, 184] on div at bounding box center [341, 184] width 683 height 369
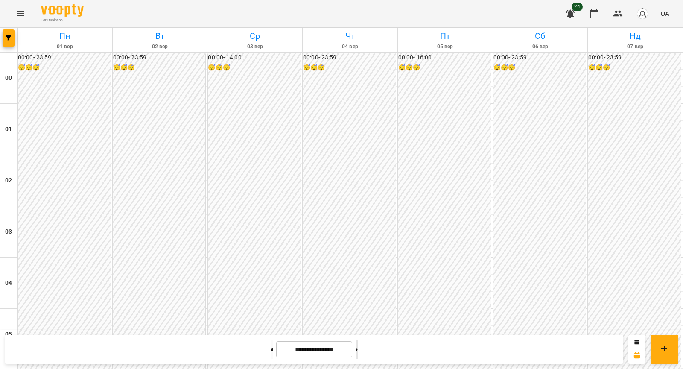
click at [358, 348] on button at bounding box center [357, 349] width 2 height 19
click at [361, 339] on div "**********" at bounding box center [314, 349] width 618 height 29
click at [358, 354] on button at bounding box center [357, 349] width 2 height 19
click at [5, 42] on button "button" at bounding box center [9, 37] width 12 height 17
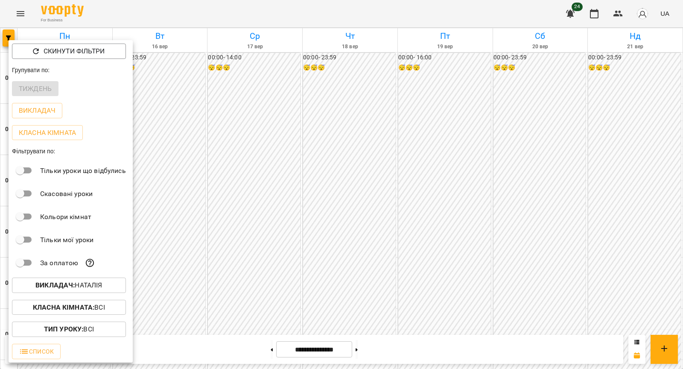
click at [63, 280] on button "Викладач : [GEOGRAPHIC_DATA]" at bounding box center [69, 285] width 114 height 15
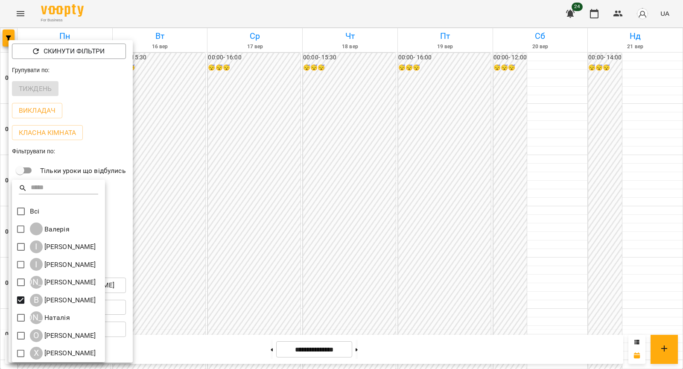
click at [179, 255] on div at bounding box center [341, 184] width 683 height 369
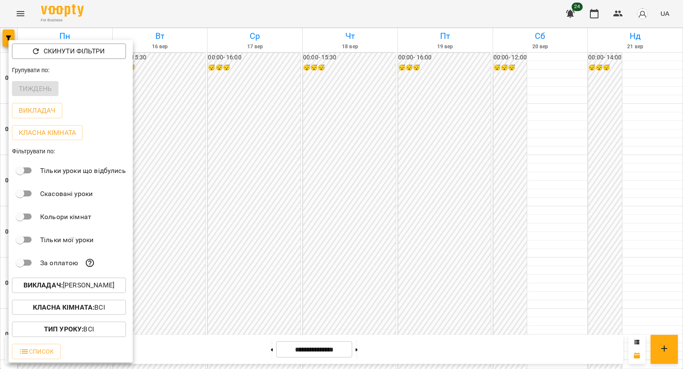
click at [249, 263] on div at bounding box center [341, 184] width 683 height 369
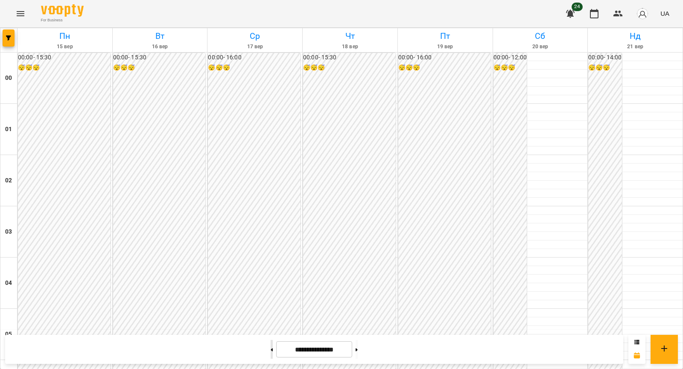
click at [271, 345] on button at bounding box center [272, 349] width 2 height 19
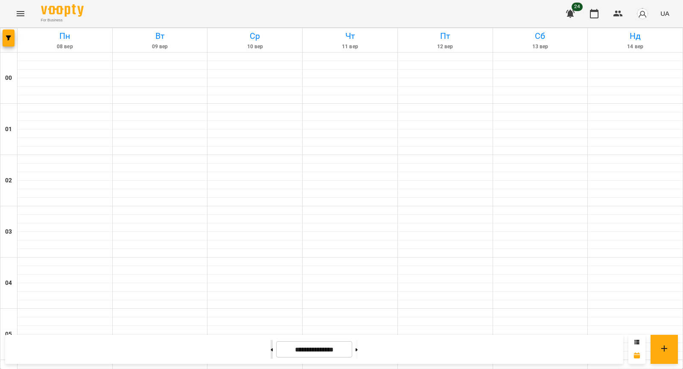
click at [271, 344] on button at bounding box center [272, 349] width 2 height 19
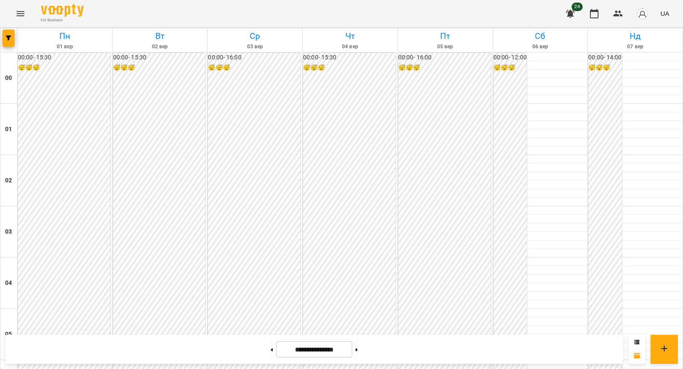
scroll to position [808, 0]
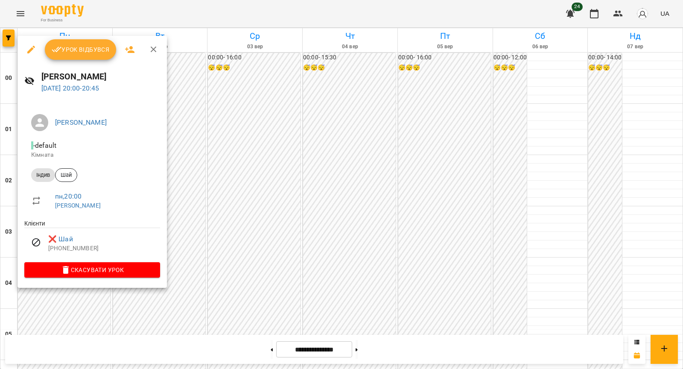
click at [190, 254] on div at bounding box center [341, 184] width 683 height 369
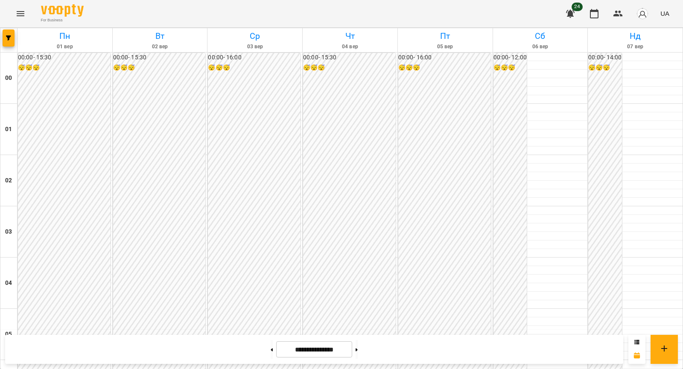
scroll to position [796, 0]
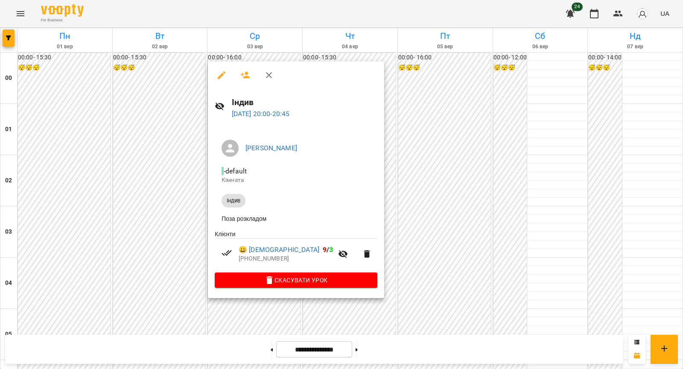
click at [166, 280] on div at bounding box center [341, 184] width 683 height 369
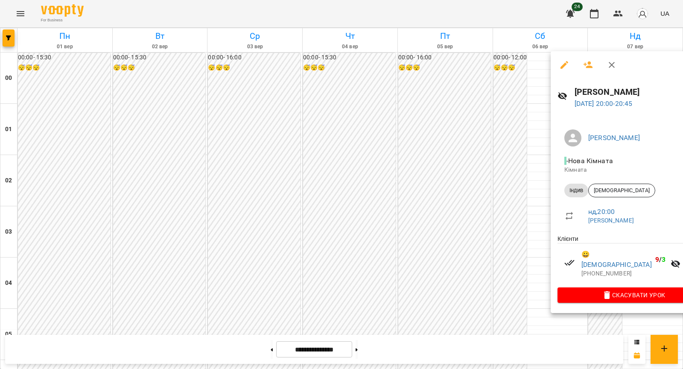
click at [501, 284] on div at bounding box center [341, 184] width 683 height 369
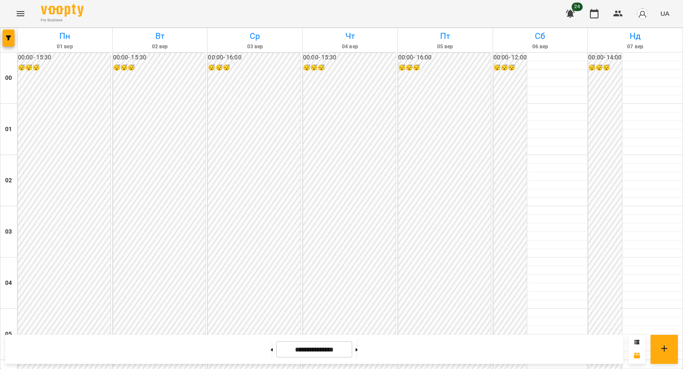
scroll to position [900, 0]
click at [358, 354] on button at bounding box center [357, 349] width 2 height 19
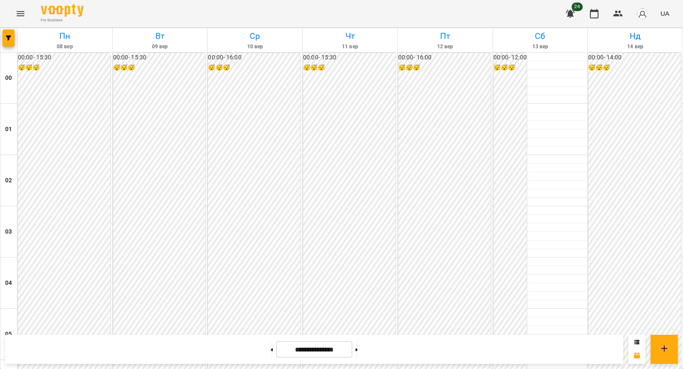
scroll to position [805, 0]
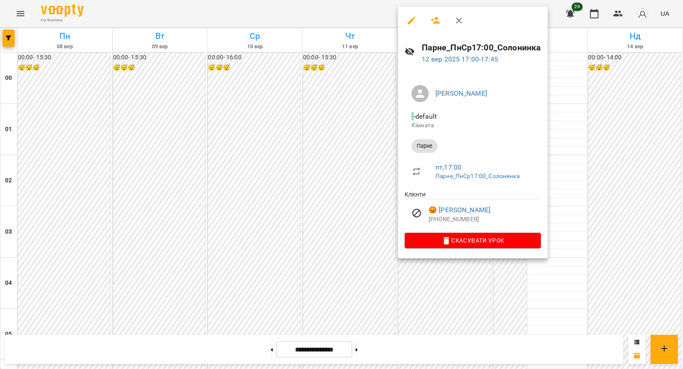
click at [316, 137] on div at bounding box center [341, 184] width 683 height 369
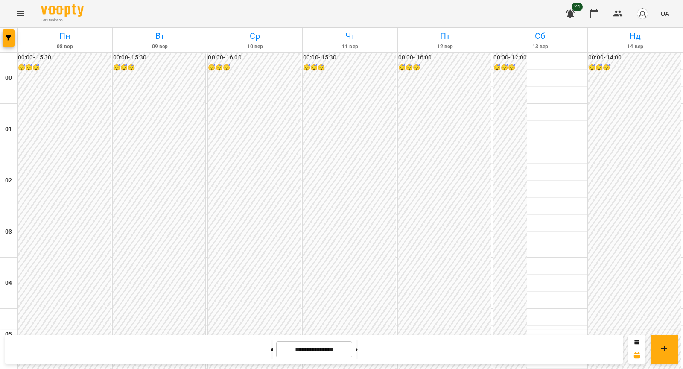
scroll to position [900, 0]
click at [358, 348] on button at bounding box center [357, 349] width 2 height 19
type input "**********"
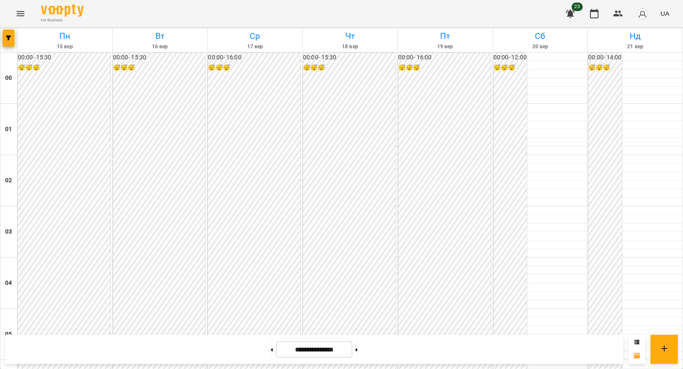
scroll to position [0, 0]
